Goal: Use online tool/utility: Utilize a website feature to perform a specific function

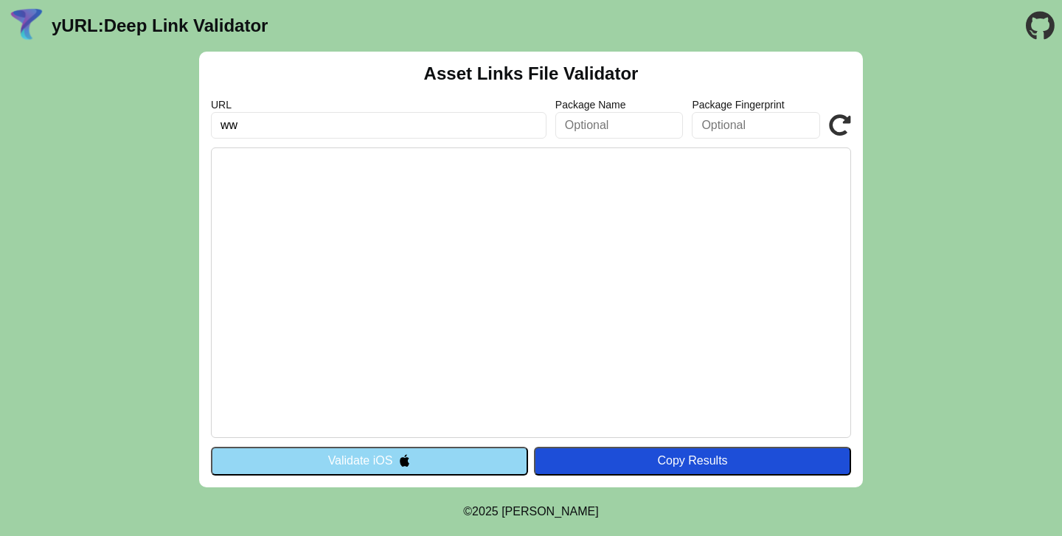
type input "w"
type input "[URL][DOMAIN_NAME]"
click at [460, 456] on button "Validate iOS" at bounding box center [369, 461] width 317 height 28
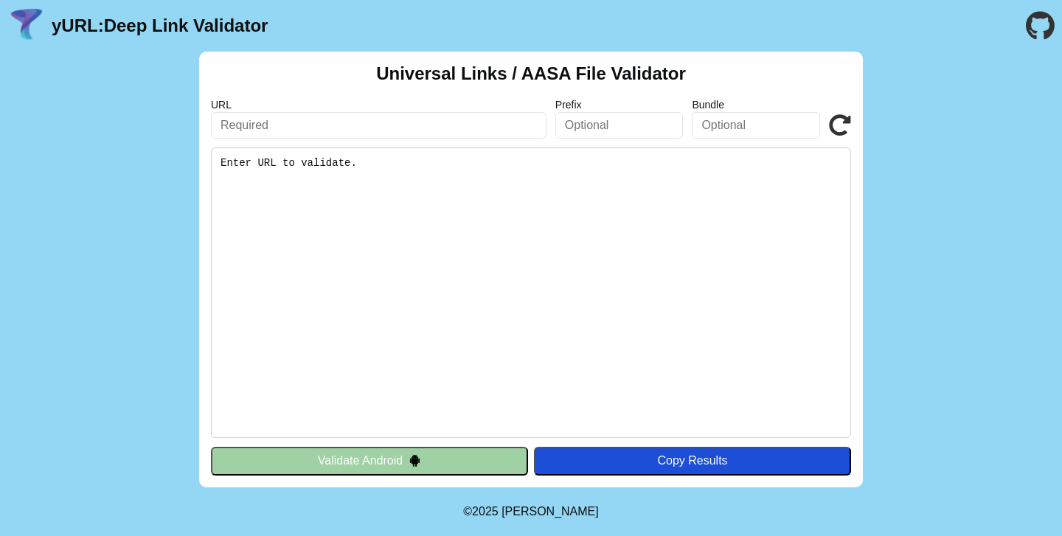
click at [453, 129] on input "text" at bounding box center [379, 125] width 336 height 27
click at [373, 128] on input "https://www.carrefoursa.com/blog" at bounding box center [379, 125] width 336 height 27
drag, startPoint x: 373, startPoint y: 128, endPoint x: 490, endPoint y: 128, distance: 117.3
click at [490, 128] on input "https://www.carrefoursa.com/blog" at bounding box center [379, 125] width 336 height 27
click at [530, 130] on input "[URL][DOMAIN_NAME]" at bounding box center [379, 125] width 336 height 27
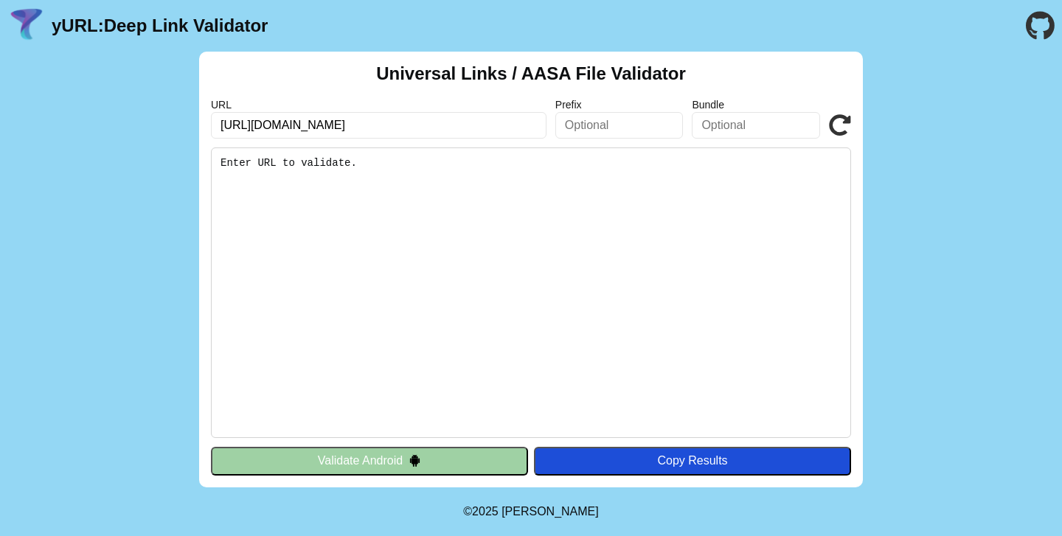
type input "[URL][DOMAIN_NAME]"
click at [847, 124] on icon at bounding box center [840, 125] width 22 height 22
click at [362, 128] on input "[URL][DOMAIN_NAME]" at bounding box center [379, 125] width 336 height 27
click at [362, 472] on button "Validate Android" at bounding box center [369, 461] width 317 height 28
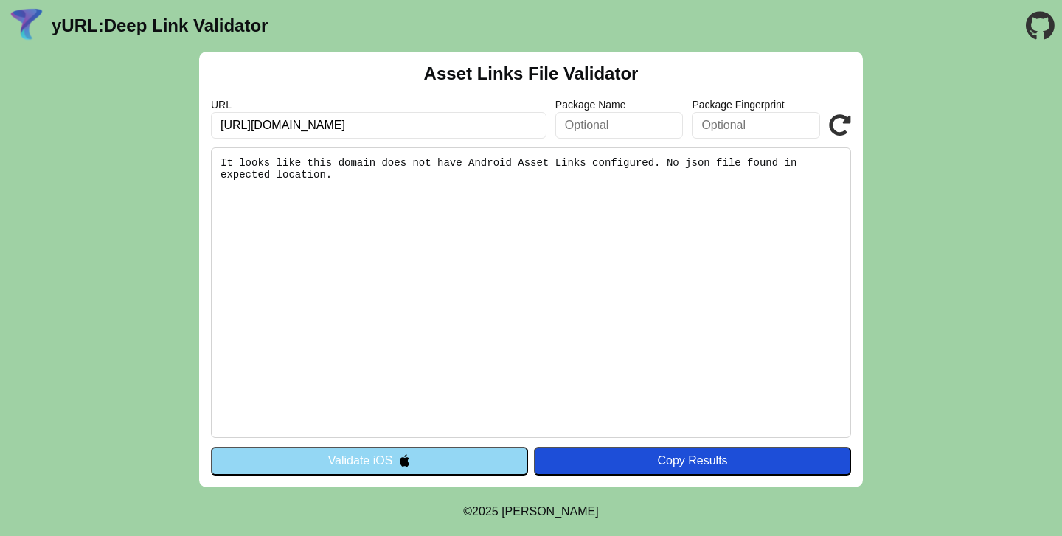
click at [378, 459] on button "Validate iOS" at bounding box center [369, 461] width 317 height 28
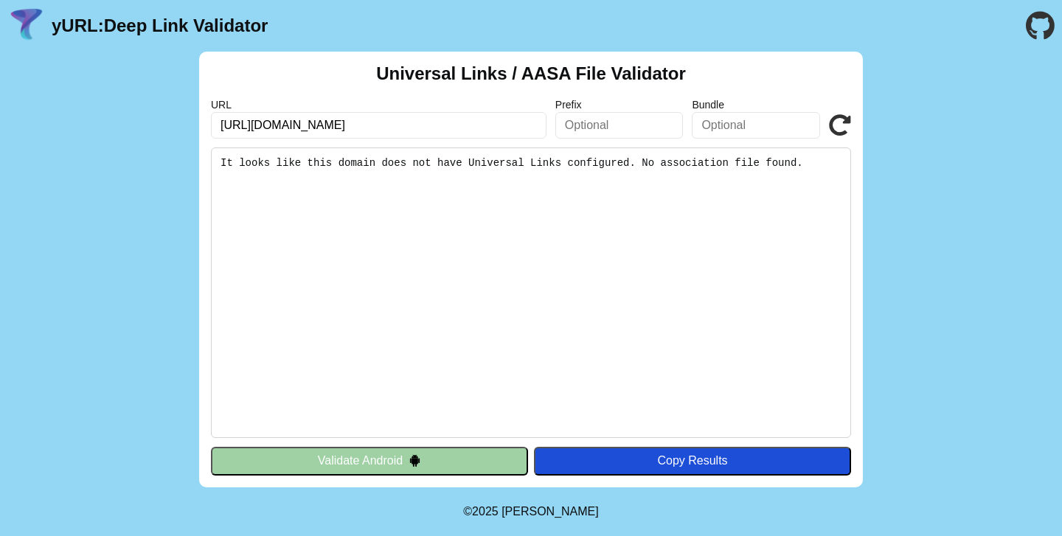
click at [323, 127] on input "[URL][DOMAIN_NAME]" at bounding box center [379, 125] width 336 height 27
click at [322, 127] on input "[URL][DOMAIN_NAME]" at bounding box center [379, 125] width 336 height 27
type input "[URL][DOMAIN_NAME]"
click at [850, 125] on icon at bounding box center [840, 125] width 22 height 22
click at [423, 126] on input "https://www.migros.com.tr/" at bounding box center [379, 125] width 336 height 27
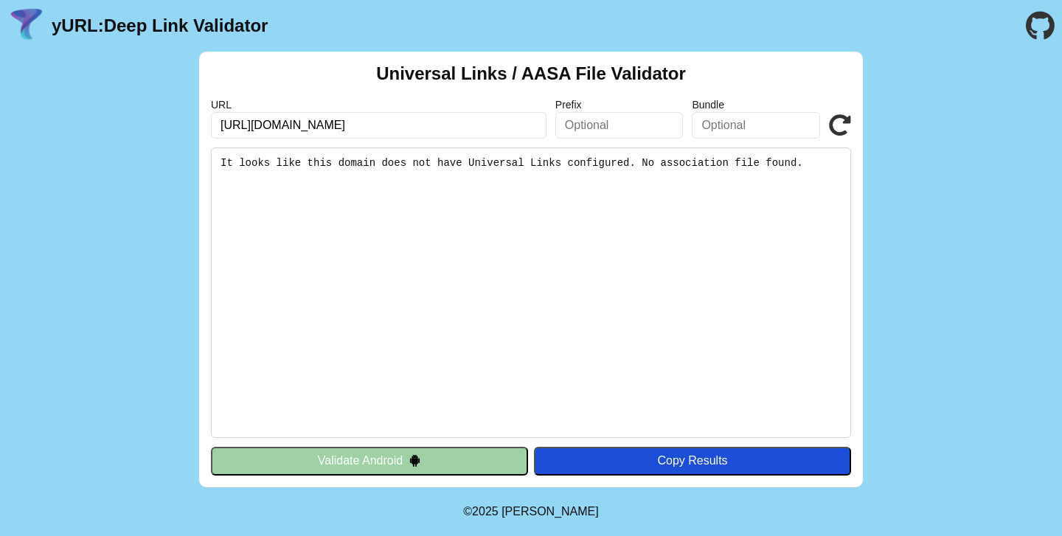
click at [404, 462] on button "Validate Android" at bounding box center [369, 461] width 317 height 28
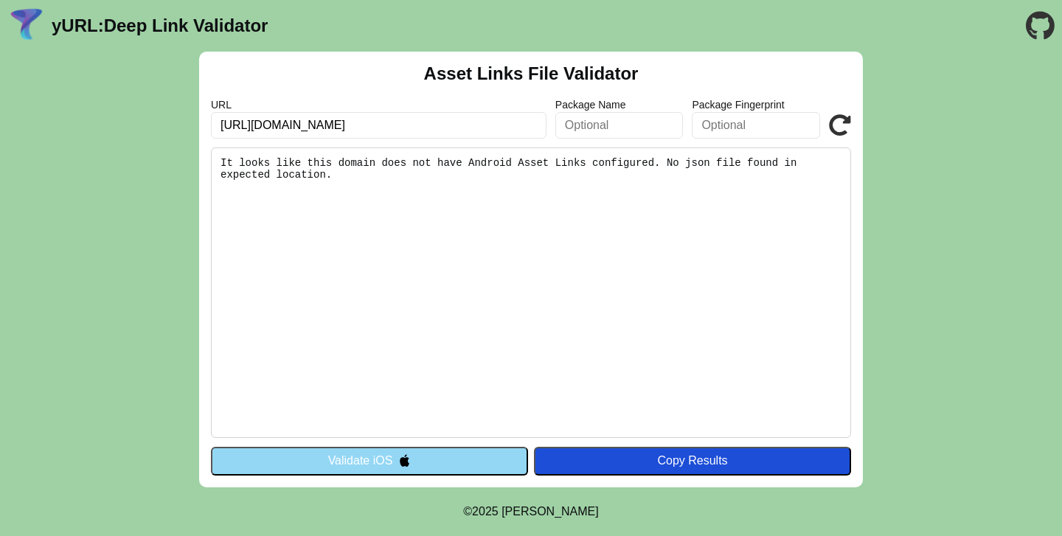
click at [412, 466] on button "Validate iOS" at bounding box center [369, 461] width 317 height 28
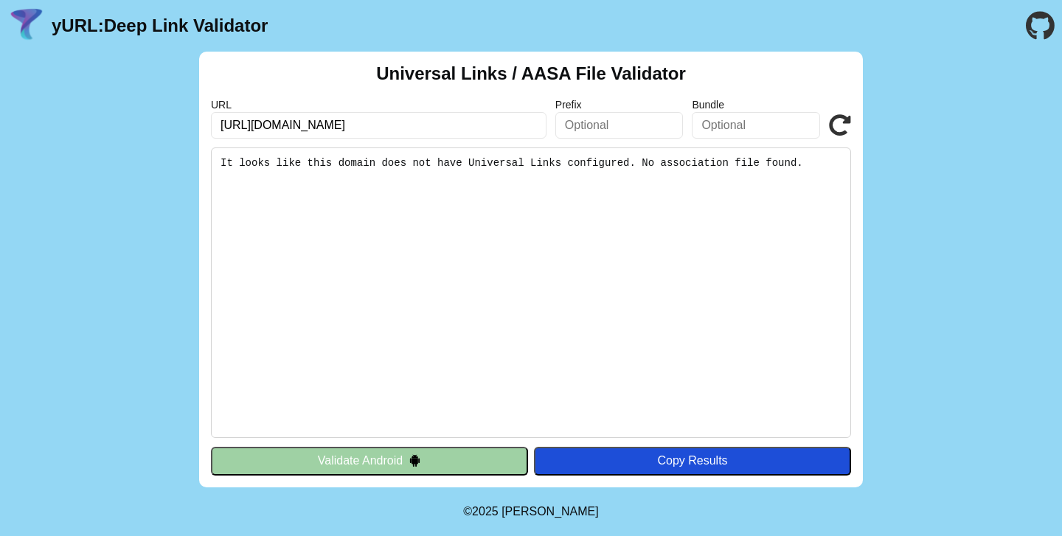
drag, startPoint x: 255, startPoint y: 128, endPoint x: 205, endPoint y: 127, distance: 50.2
click at [207, 127] on div "Universal Links / AASA File Validator URL https://www.migros.com.tr/ Prefix Bun…" at bounding box center [531, 270] width 664 height 436
type input "[DOMAIN_NAME][URL]"
click button "Validate" at bounding box center [0, 0] width 0 height 0
click at [284, 130] on input "[DOMAIN_NAME][URL]" at bounding box center [379, 125] width 336 height 27
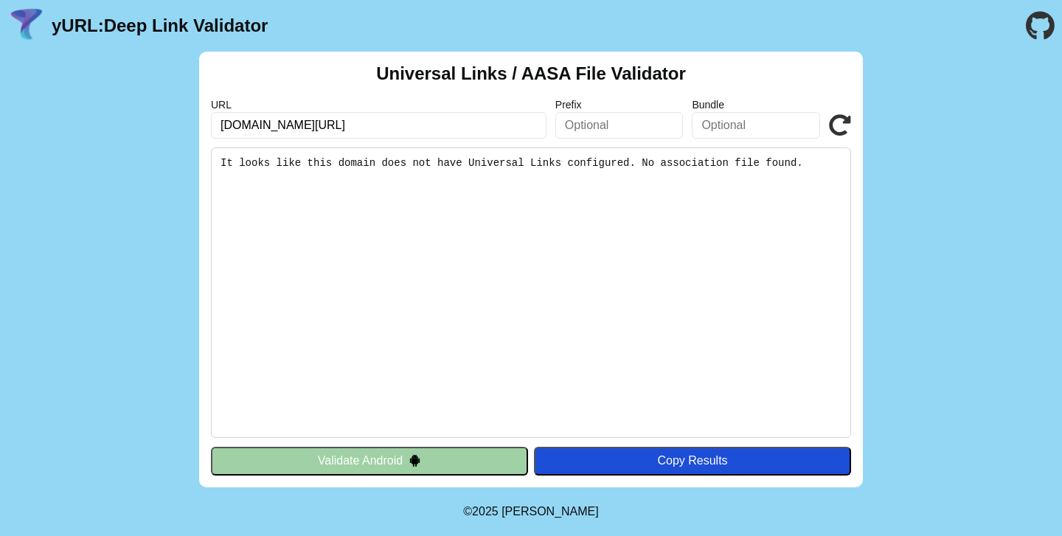
click at [284, 130] on input "www.migros.com.tr/" at bounding box center [379, 125] width 336 height 27
click at [634, 124] on input "text" at bounding box center [619, 125] width 128 height 27
click at [725, 138] on input "text" at bounding box center [756, 125] width 128 height 27
click at [442, 125] on input "[URL][DOMAIN_NAME]" at bounding box center [379, 125] width 336 height 27
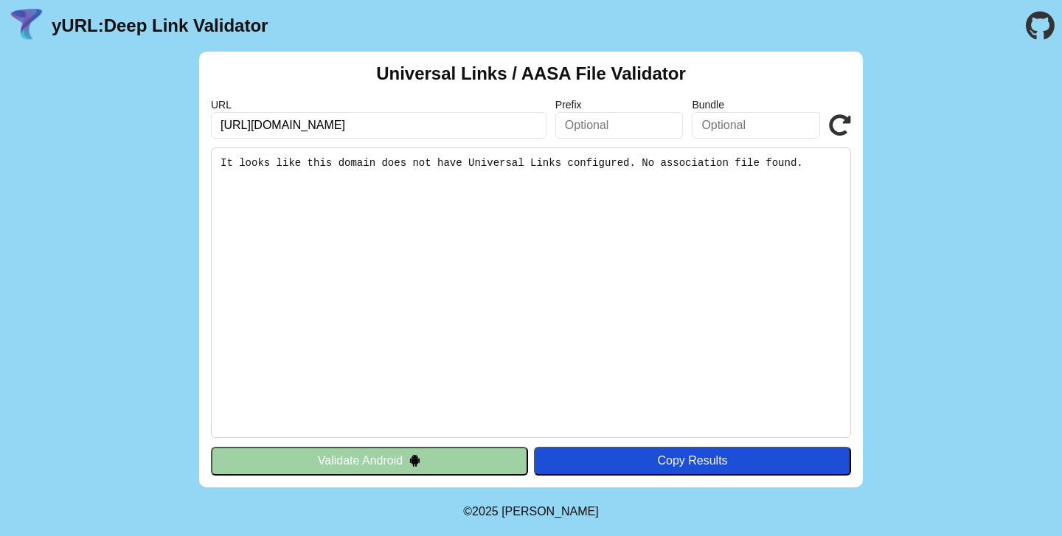
type input "https://www.carrefoursa.com/blog"
click at [386, 459] on button "Validate Android" at bounding box center [369, 461] width 317 height 28
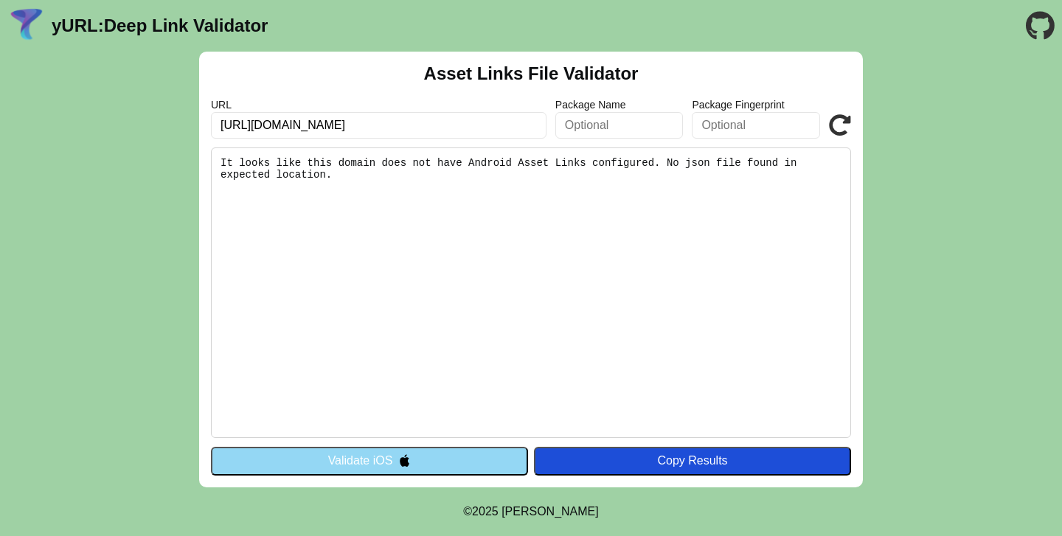
click at [403, 445] on div "Asset Links File Validator URL https://www.carrefoursa.com/ Package Name Packag…" at bounding box center [531, 270] width 664 height 436
click at [726, 462] on div "Copy Results" at bounding box center [692, 460] width 302 height 13
click at [414, 128] on input "[URL][DOMAIN_NAME]" at bounding box center [379, 125] width 336 height 27
click at [840, 128] on icon at bounding box center [840, 125] width 22 height 22
click at [419, 464] on button "Validate iOS" at bounding box center [369, 461] width 317 height 28
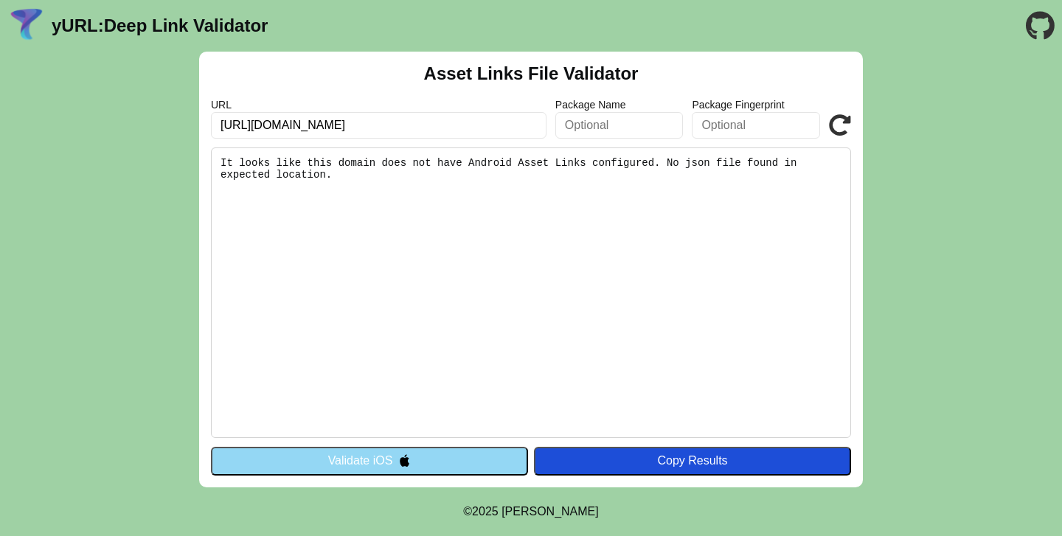
click at [103, 19] on link "yURL: Deep Link Validator" at bounding box center [160, 25] width 216 height 21
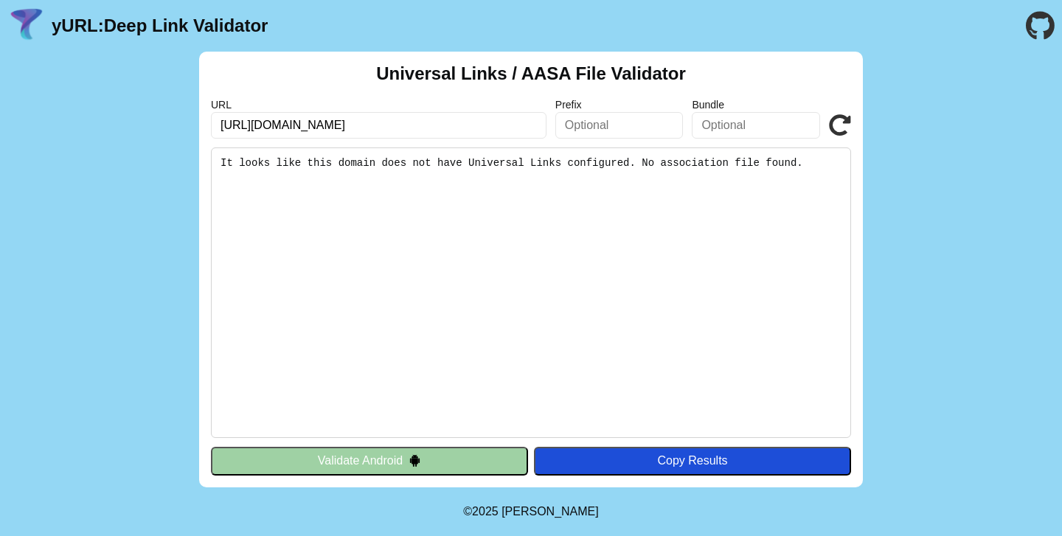
click at [383, 462] on button "Validate Android" at bounding box center [369, 461] width 317 height 28
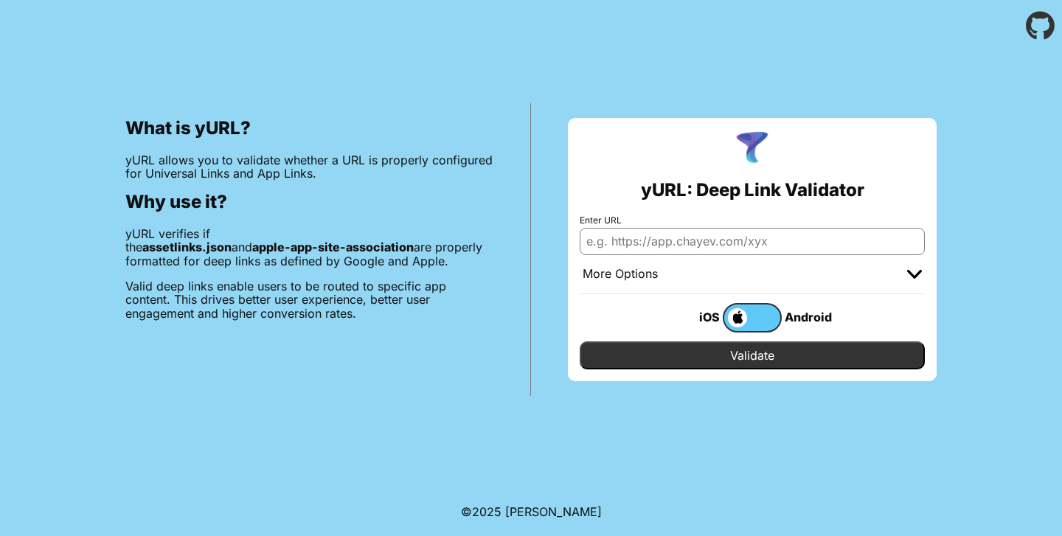
click at [611, 236] on input "Enter URL" at bounding box center [752, 241] width 345 height 27
type input "[URL][DOMAIN_NAME]"
click at [899, 350] on input "Validate" at bounding box center [752, 355] width 345 height 28
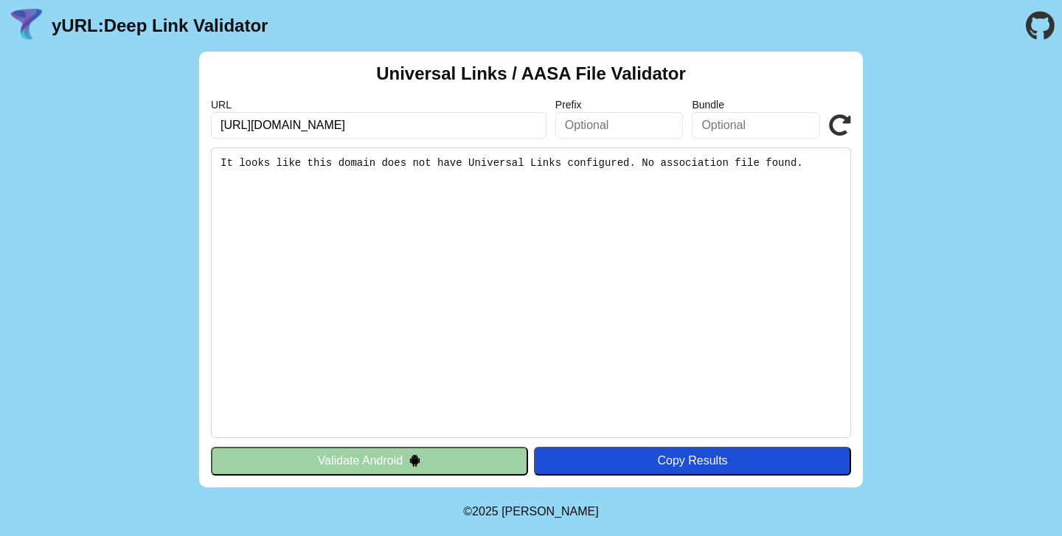
click at [562, 156] on pre "It looks like this domain does not have Universal Links configured. No associat…" at bounding box center [531, 293] width 640 height 291
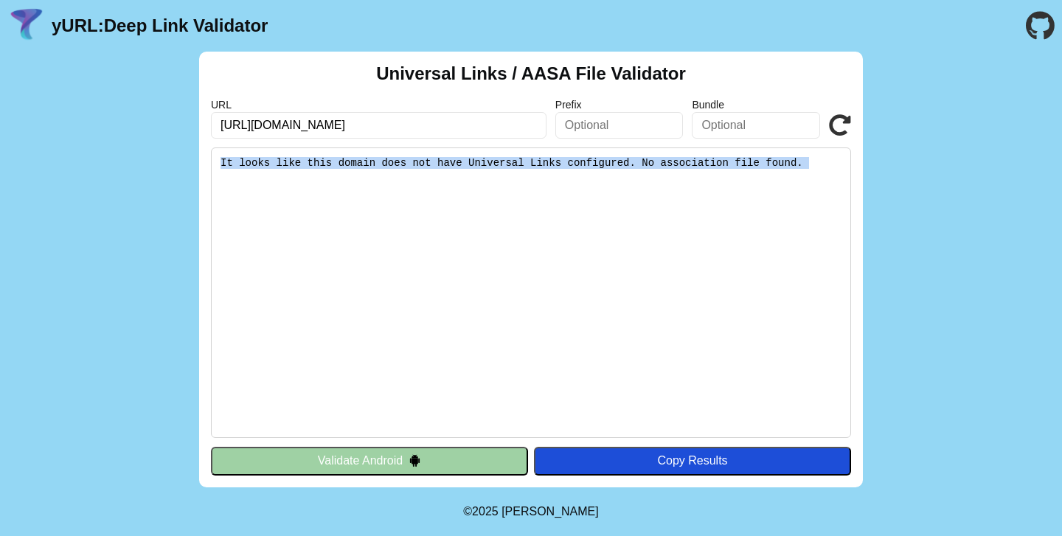
copy div "It looks like this domain does not have Universal Links configured. No associat…"
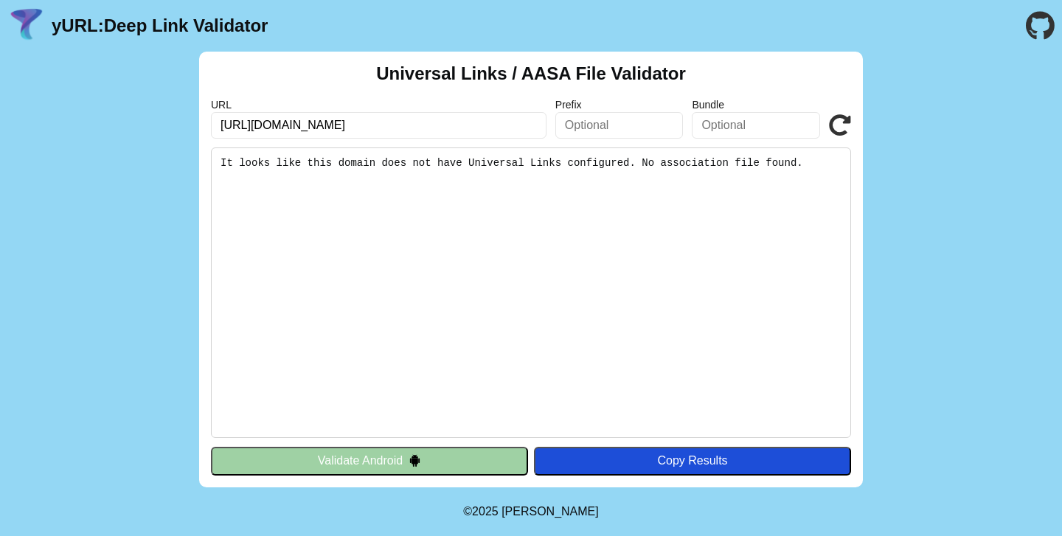
click at [358, 131] on input "[URL][DOMAIN_NAME]" at bounding box center [379, 125] width 336 height 27
paste input ".well-known/apple-app-site-association"
type input "[URL][DOMAIN_NAME]"
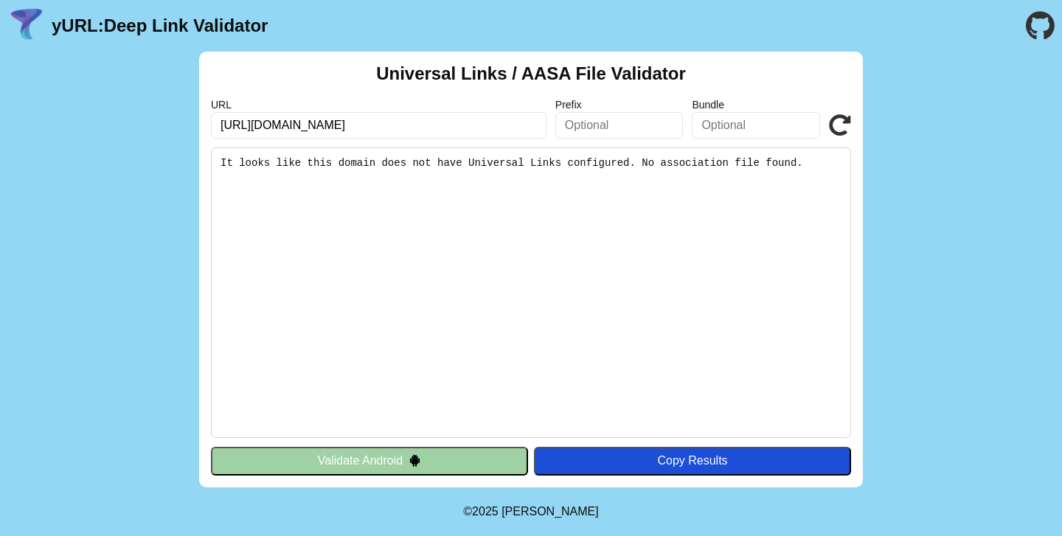
click at [393, 462] on button "Validate Android" at bounding box center [369, 461] width 317 height 28
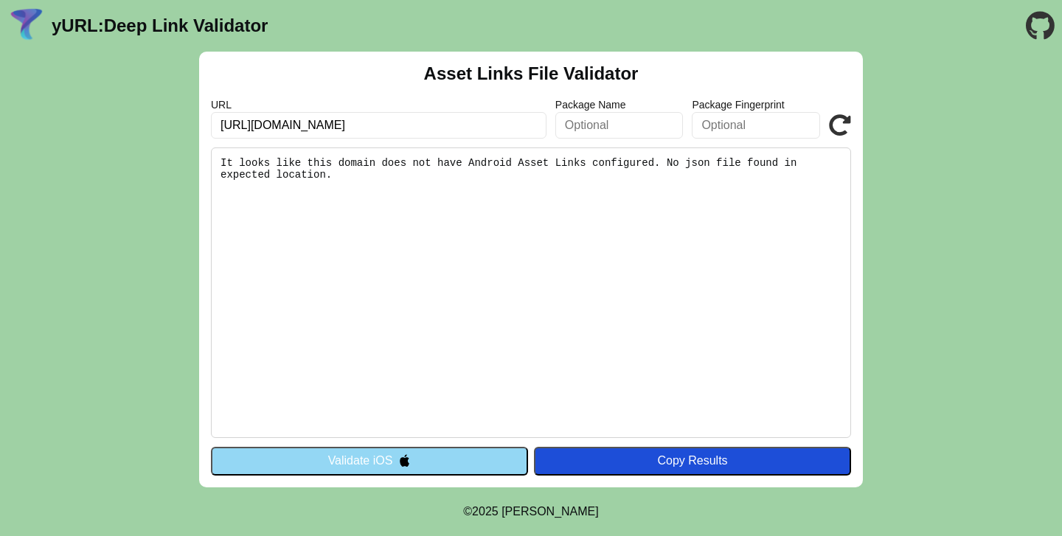
click at [424, 152] on pre "It looks like this domain does not have Android Asset Links configured. No json…" at bounding box center [531, 293] width 640 height 291
click at [420, 127] on input "[URL][DOMAIN_NAME]" at bounding box center [379, 125] width 336 height 27
type input "https://www.carrefoursa.com/blog"
click at [383, 460] on button "Validate iOS" at bounding box center [369, 461] width 317 height 28
